Goal: Information Seeking & Learning: Understand process/instructions

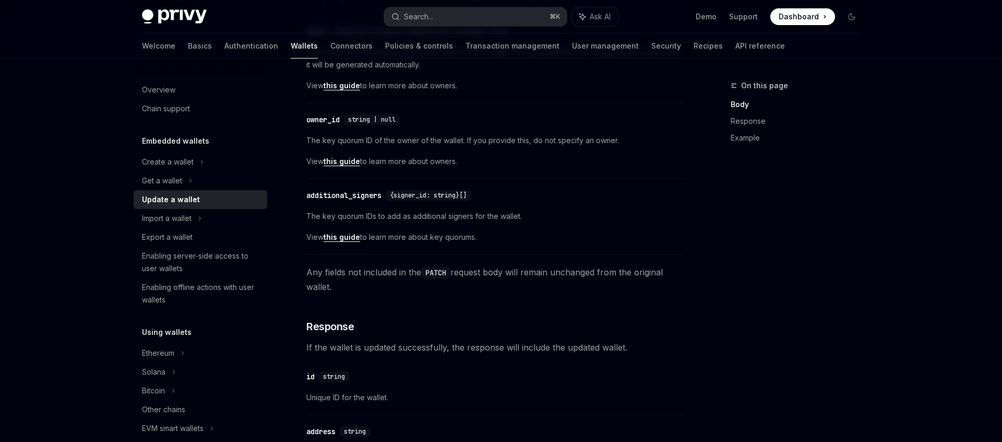
scroll to position [659, 0]
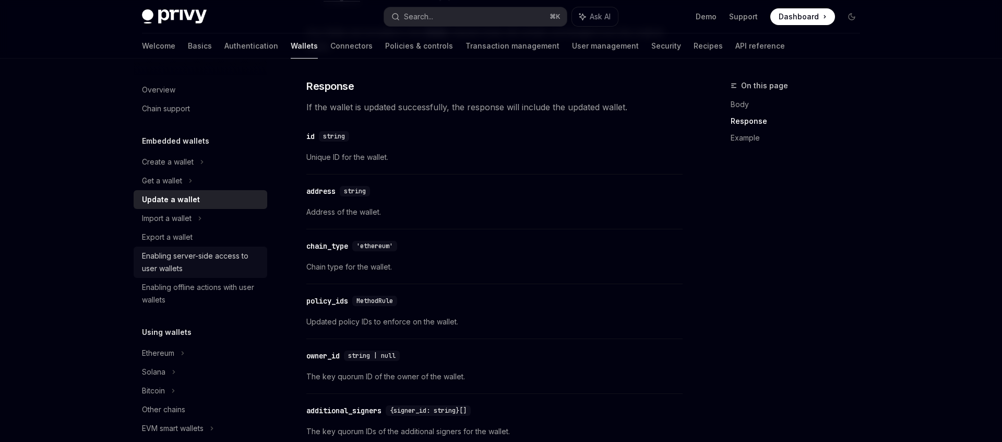
click at [217, 251] on div "Enabling server-side access to user wallets" at bounding box center [201, 262] width 119 height 25
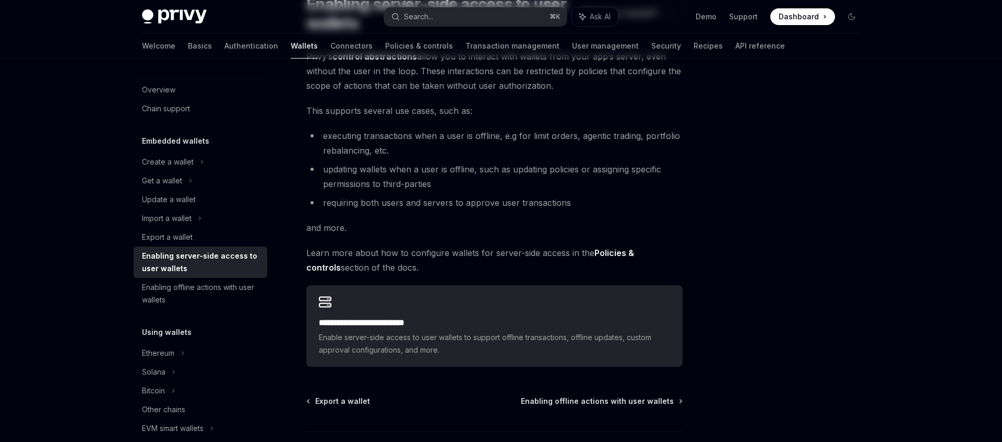
scroll to position [181, 0]
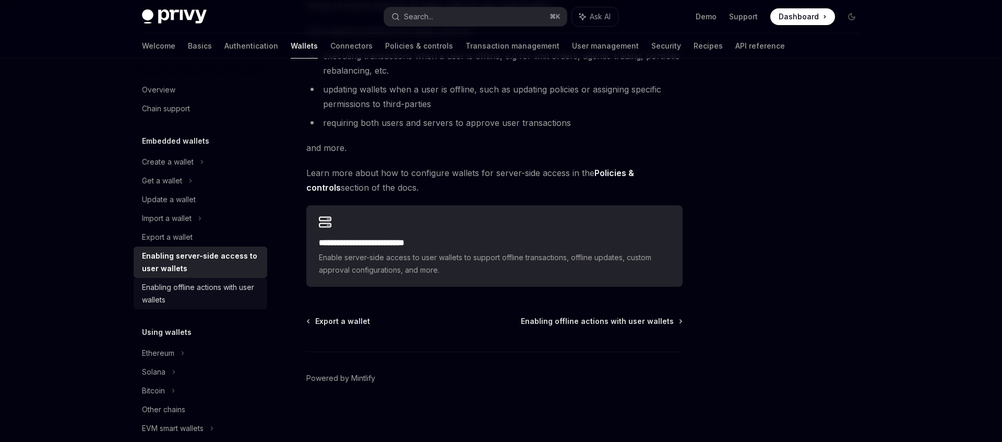
click at [184, 281] on div "Enabling offline actions with user wallets" at bounding box center [201, 293] width 119 height 25
type textarea "*"
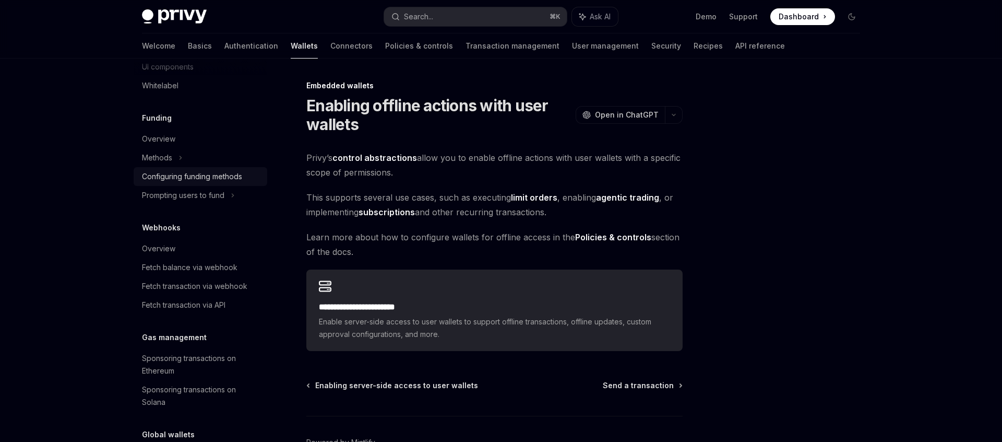
scroll to position [462, 0]
